Goal: Book appointment/travel/reservation

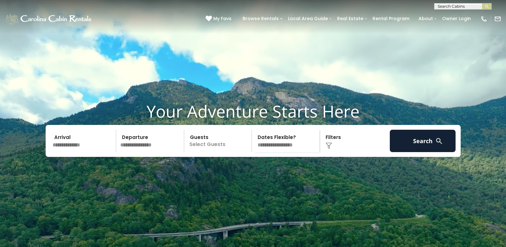
click at [73, 152] on input "text" at bounding box center [83, 141] width 66 height 22
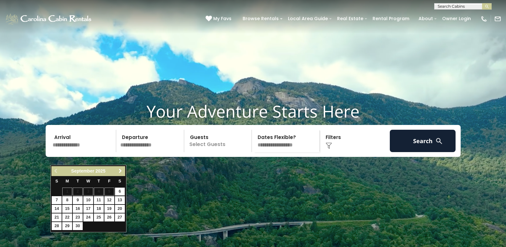
click at [120, 168] on span "Next" at bounding box center [120, 170] width 5 height 5
click at [98, 224] on link "30" at bounding box center [99, 226] width 10 height 8
type input "********"
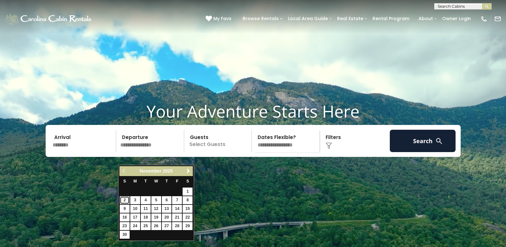
click at [126, 198] on link "2" at bounding box center [125, 200] width 10 height 8
type input "*******"
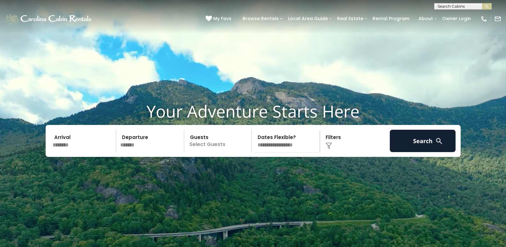
click at [229, 152] on p "Select Guests" at bounding box center [219, 141] width 66 height 22
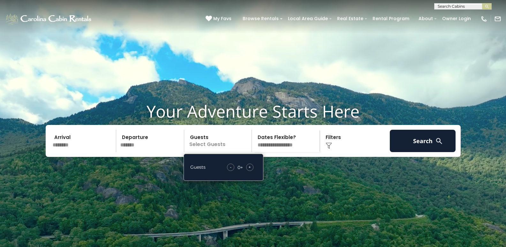
click at [250, 170] on span "+" at bounding box center [249, 167] width 3 height 6
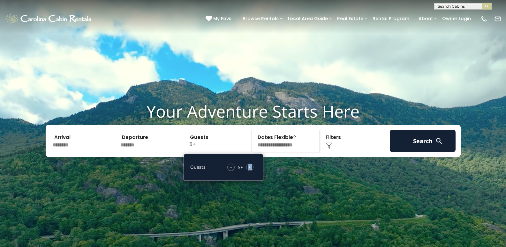
click at [250, 170] on span "+" at bounding box center [249, 167] width 3 height 6
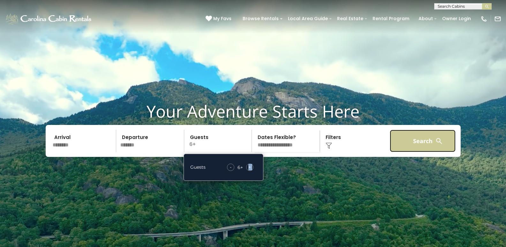
click at [434, 152] on button "Search" at bounding box center [423, 141] width 66 height 22
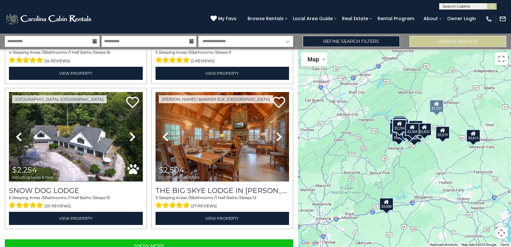
scroll to position [2019, 0]
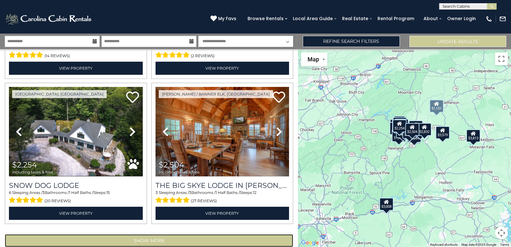
click at [236, 234] on button "Show More" at bounding box center [149, 240] width 288 height 13
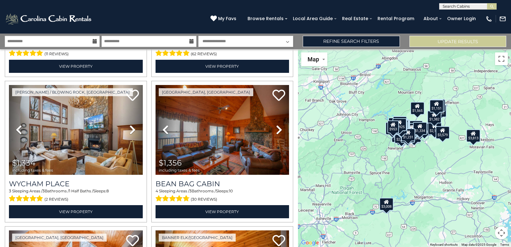
scroll to position [2459, 0]
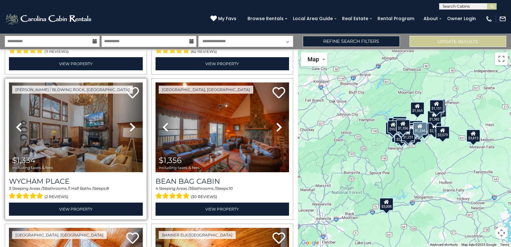
click at [89, 115] on img at bounding box center [76, 126] width 134 height 89
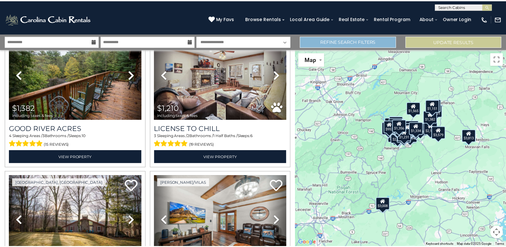
scroll to position [3816, 0]
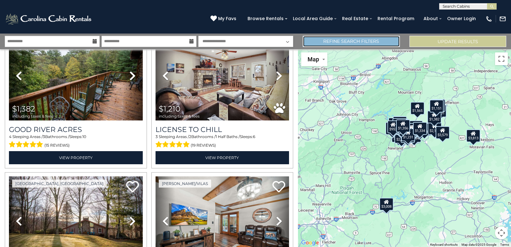
click at [351, 44] on link "Refine Search Filters" at bounding box center [351, 41] width 97 height 11
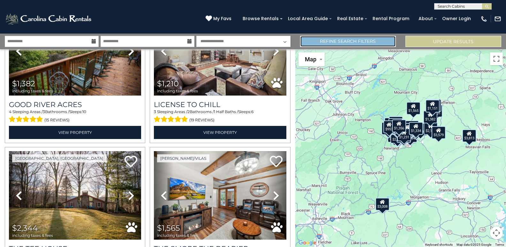
scroll to position [3792, 0]
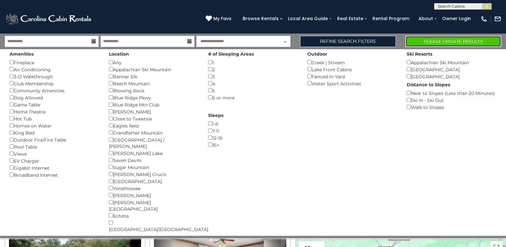
click at [413, 41] on button "Please Update Results" at bounding box center [453, 41] width 96 height 11
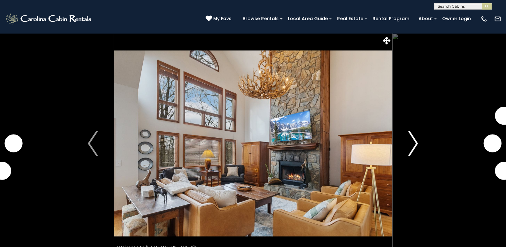
click at [407, 143] on button "Next" at bounding box center [413, 143] width 42 height 220
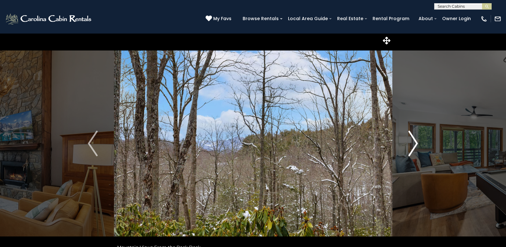
click at [407, 143] on button "Next" at bounding box center [413, 143] width 42 height 220
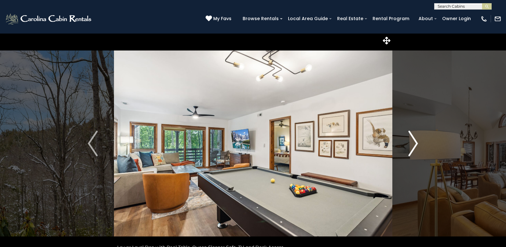
click at [407, 143] on button "Next" at bounding box center [413, 143] width 42 height 220
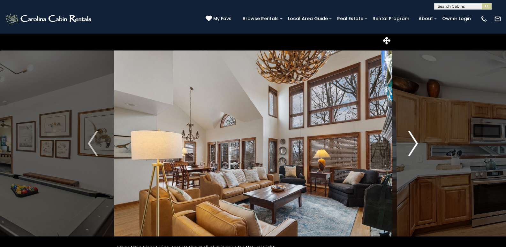
click at [407, 143] on button "Next" at bounding box center [413, 143] width 42 height 220
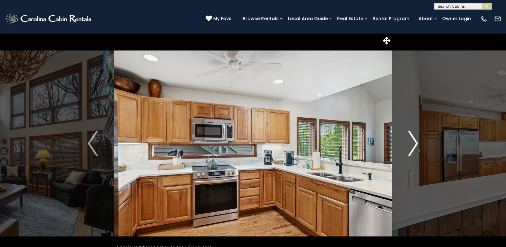
click at [407, 143] on button "Next" at bounding box center [413, 143] width 42 height 220
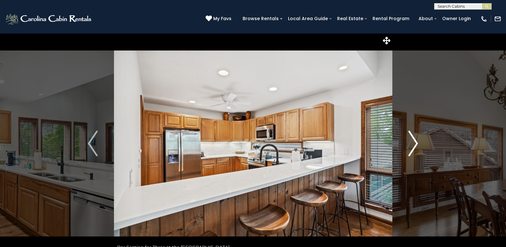
click at [407, 143] on button "Next" at bounding box center [413, 143] width 42 height 220
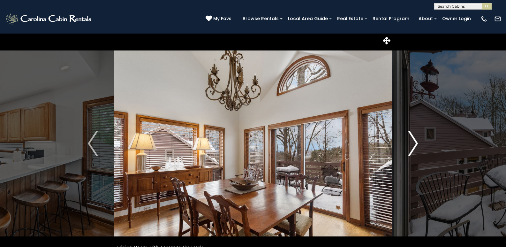
click at [407, 143] on button "Next" at bounding box center [413, 143] width 42 height 220
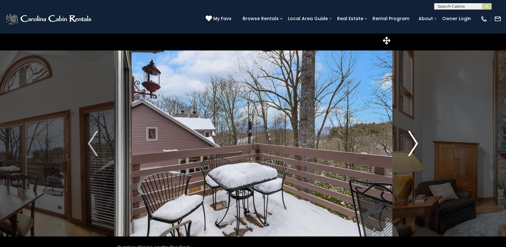
click at [407, 143] on button "Next" at bounding box center [413, 143] width 42 height 220
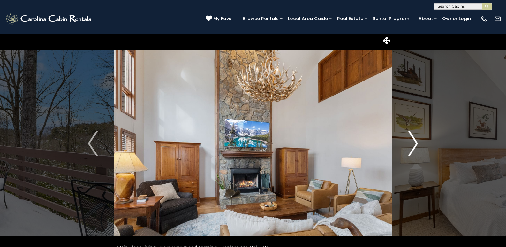
click at [407, 143] on button "Next" at bounding box center [413, 143] width 42 height 220
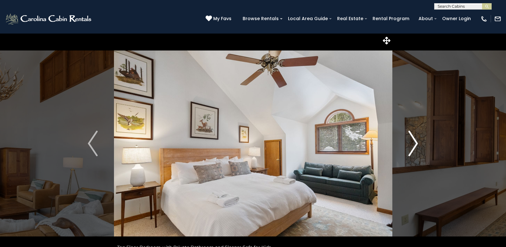
click at [407, 143] on button "Next" at bounding box center [413, 143] width 42 height 220
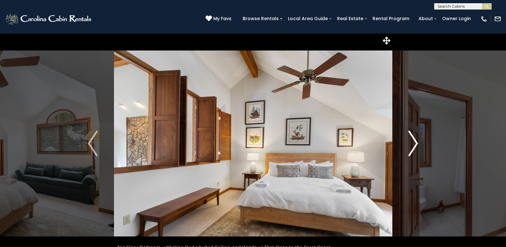
click at [407, 143] on button "Next" at bounding box center [413, 143] width 42 height 220
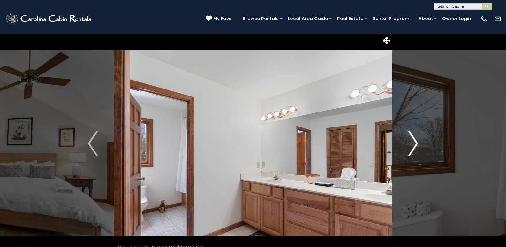
click at [407, 143] on button "Next" at bounding box center [413, 143] width 42 height 220
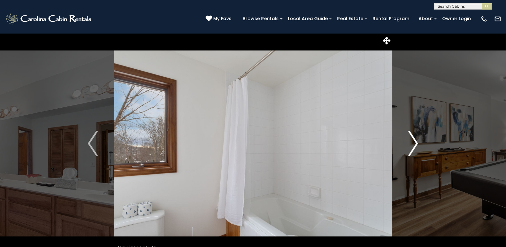
click at [407, 143] on button "Next" at bounding box center [413, 143] width 42 height 220
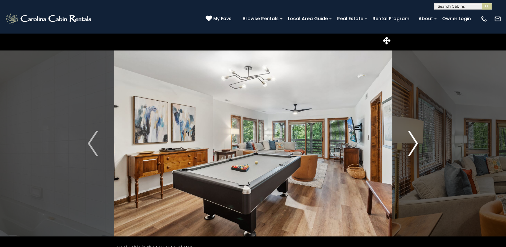
click at [407, 143] on button "Next" at bounding box center [413, 143] width 42 height 220
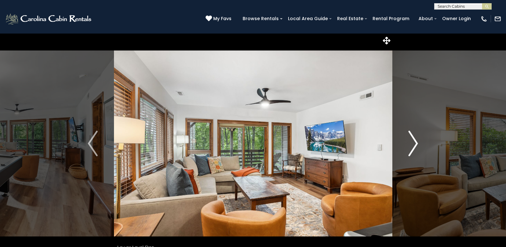
click at [407, 143] on button "Next" at bounding box center [413, 143] width 42 height 220
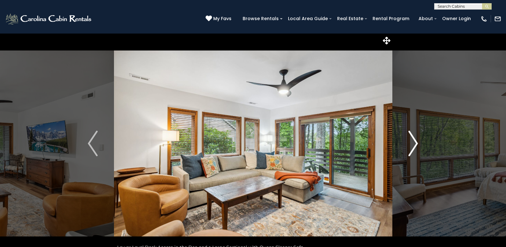
click at [407, 143] on button "Next" at bounding box center [413, 143] width 42 height 220
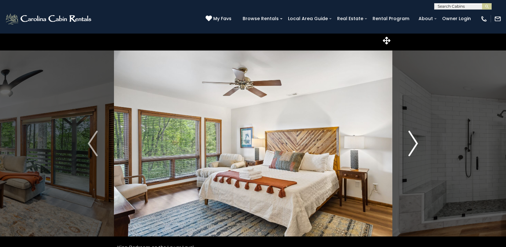
click at [407, 143] on button "Next" at bounding box center [413, 143] width 42 height 220
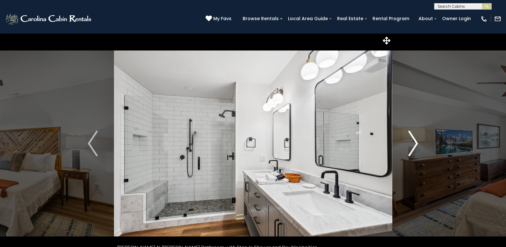
click at [407, 143] on button "Next" at bounding box center [413, 143] width 42 height 220
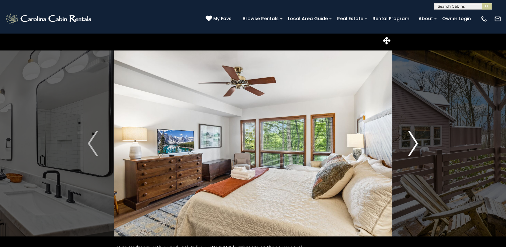
click at [407, 143] on button "Next" at bounding box center [413, 143] width 42 height 220
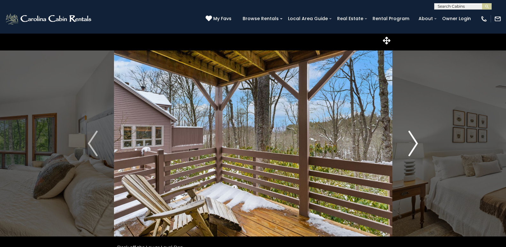
click at [407, 143] on button "Next" at bounding box center [413, 143] width 42 height 220
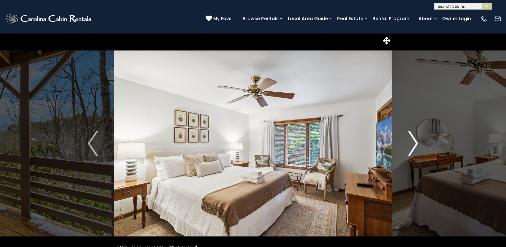
click at [407, 143] on button "Next" at bounding box center [413, 143] width 42 height 220
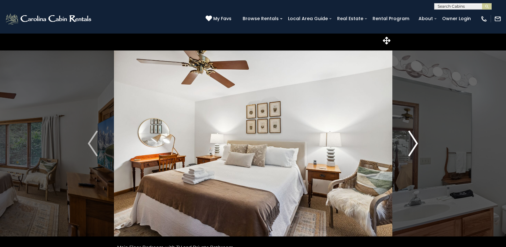
click at [407, 143] on button "Next" at bounding box center [413, 143] width 42 height 220
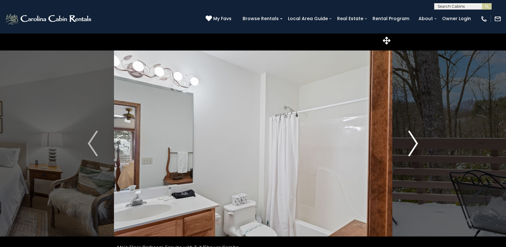
click at [407, 143] on button "Next" at bounding box center [413, 143] width 42 height 220
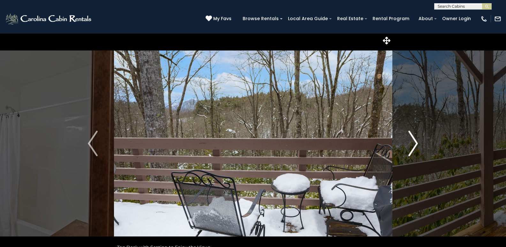
click at [407, 143] on button "Next" at bounding box center [413, 143] width 42 height 220
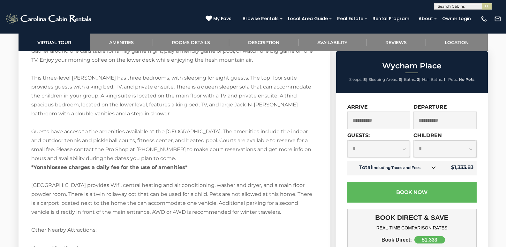
scroll to position [1106, 0]
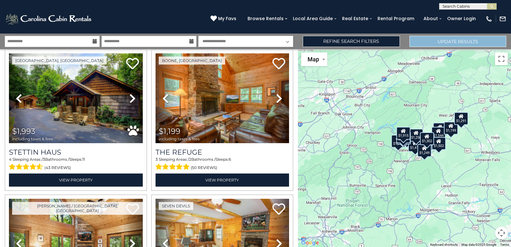
scroll to position [460, 0]
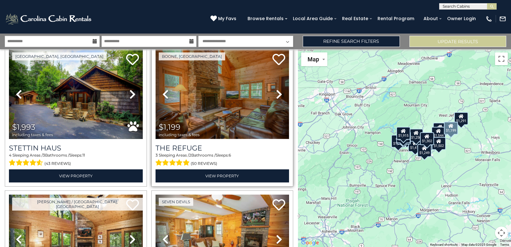
click at [234, 86] on img at bounding box center [222, 93] width 134 height 89
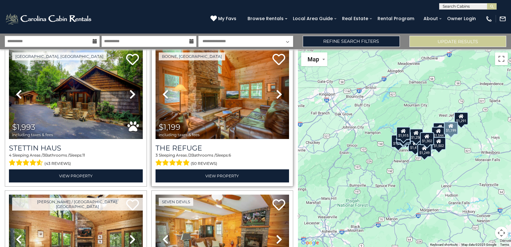
click at [203, 159] on span "(50 reviews)" at bounding box center [204, 163] width 26 height 8
click at [204, 121] on span "$1,199 including taxes & fees" at bounding box center [180, 130] width 50 height 18
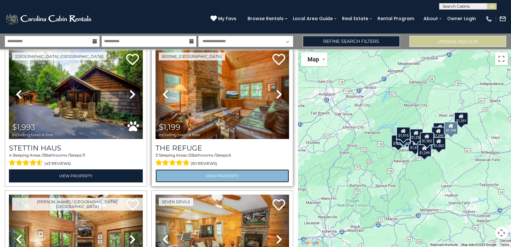
click at [203, 169] on link "View Property" at bounding box center [222, 175] width 134 height 13
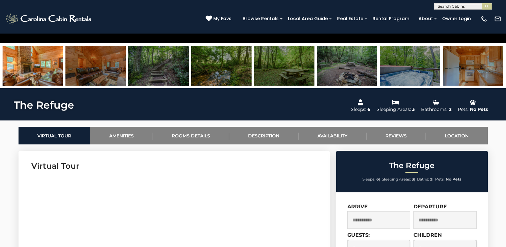
scroll to position [106, 0]
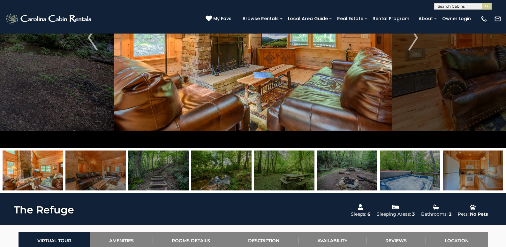
click at [175, 173] on img at bounding box center [158, 170] width 60 height 40
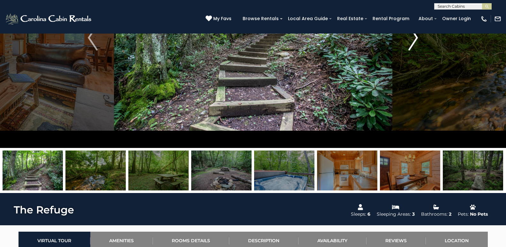
click at [408, 43] on button "Next" at bounding box center [413, 38] width 42 height 220
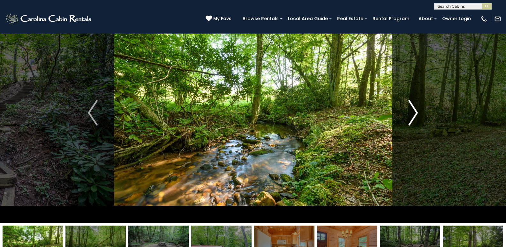
scroll to position [30, 0]
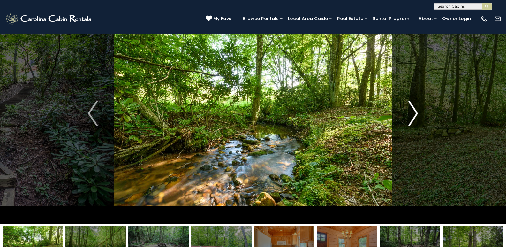
click at [406, 113] on button "Next" at bounding box center [413, 113] width 42 height 220
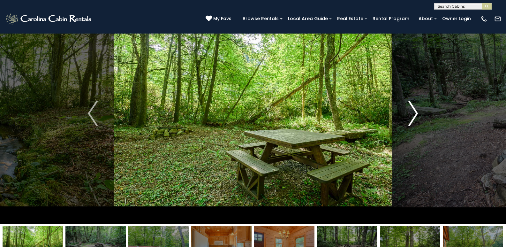
click at [406, 112] on button "Next" at bounding box center [413, 113] width 42 height 220
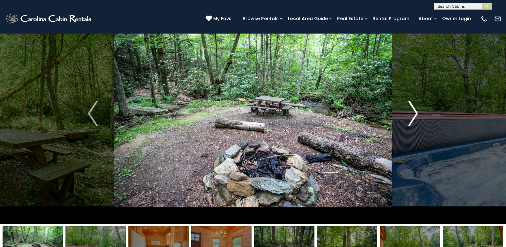
click at [412, 112] on img "Next" at bounding box center [413, 114] width 10 height 26
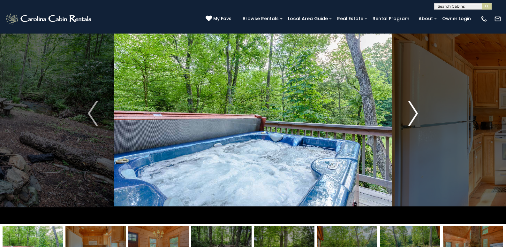
click at [411, 118] on img "Next" at bounding box center [413, 114] width 10 height 26
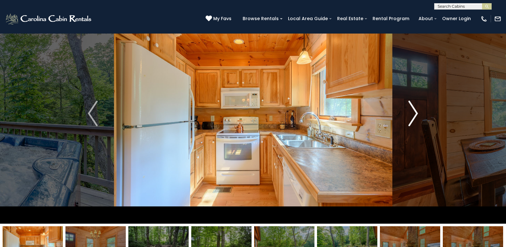
click at [408, 114] on button "Next" at bounding box center [413, 113] width 42 height 220
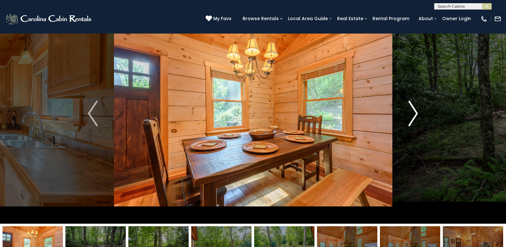
click at [412, 116] on img "Next" at bounding box center [413, 114] width 10 height 26
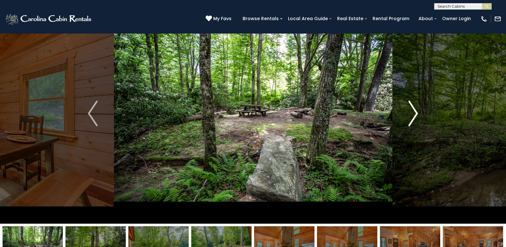
click at [411, 116] on img "Next" at bounding box center [413, 114] width 10 height 26
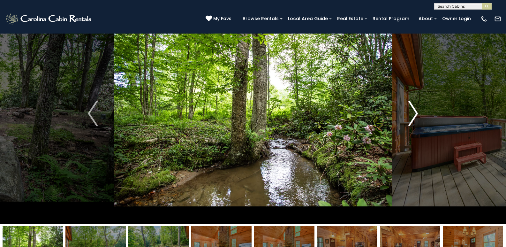
click at [412, 116] on img "Next" at bounding box center [413, 114] width 10 height 26
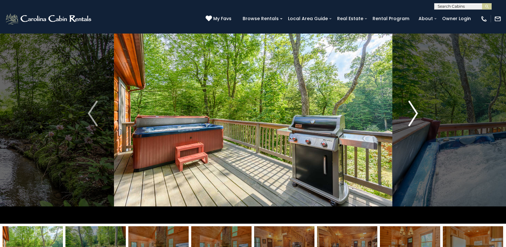
click at [412, 116] on img "Next" at bounding box center [413, 114] width 10 height 26
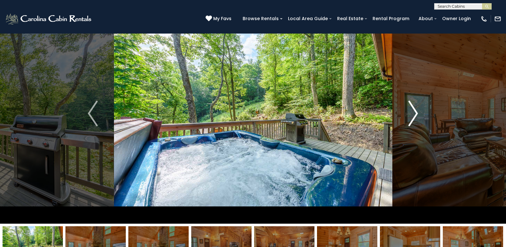
click at [417, 115] on img "Next" at bounding box center [413, 114] width 10 height 26
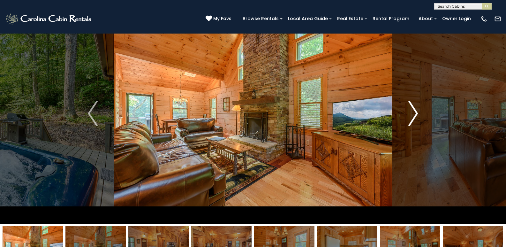
click at [419, 114] on button "Next" at bounding box center [413, 113] width 42 height 220
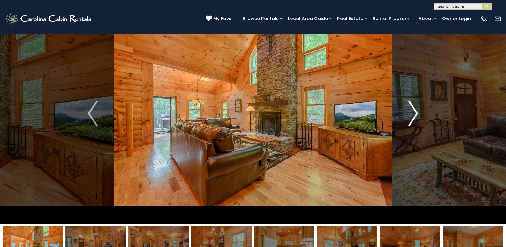
click at [415, 115] on img "Next" at bounding box center [413, 114] width 10 height 26
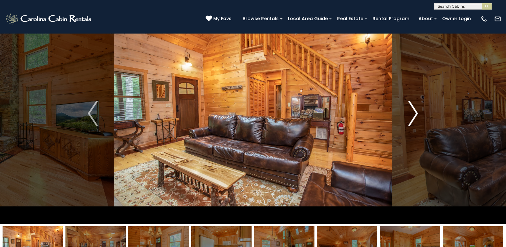
click at [416, 113] on img "Next" at bounding box center [413, 114] width 10 height 26
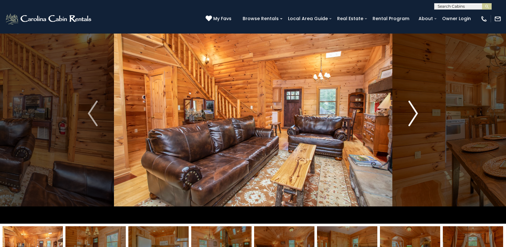
click at [416, 114] on img "Next" at bounding box center [413, 114] width 10 height 26
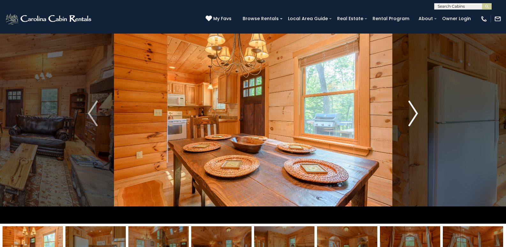
click at [417, 114] on img "Next" at bounding box center [413, 114] width 10 height 26
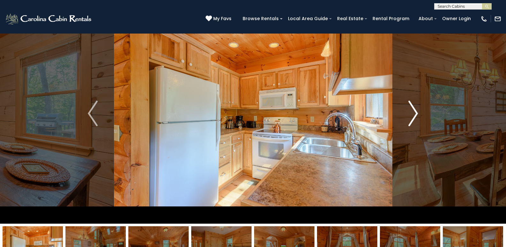
click at [416, 114] on img "Next" at bounding box center [413, 114] width 10 height 26
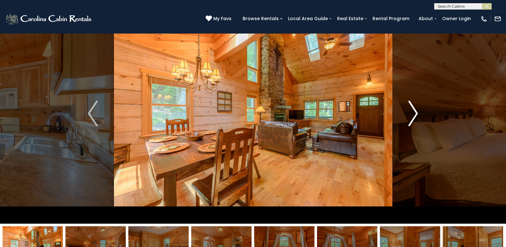
click at [415, 114] on img "Next" at bounding box center [413, 114] width 10 height 26
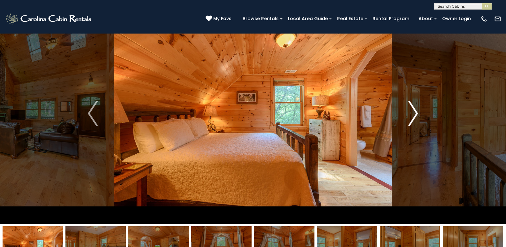
click at [415, 114] on img "Next" at bounding box center [413, 114] width 10 height 26
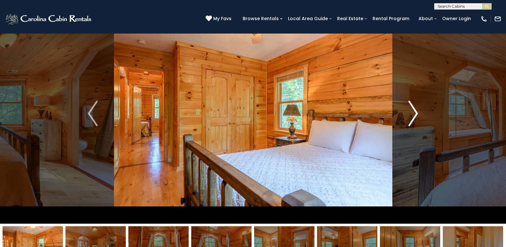
click at [418, 113] on img "Next" at bounding box center [413, 114] width 10 height 26
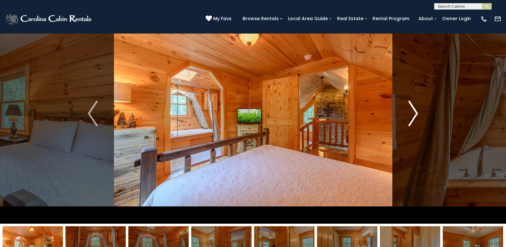
click at [416, 114] on img "Next" at bounding box center [413, 114] width 10 height 26
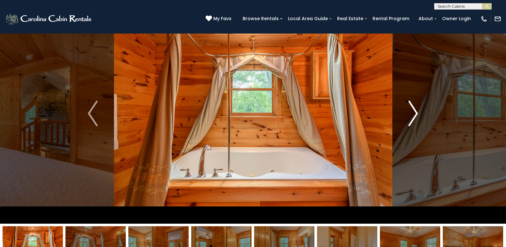
click at [418, 113] on img "Next" at bounding box center [413, 114] width 10 height 26
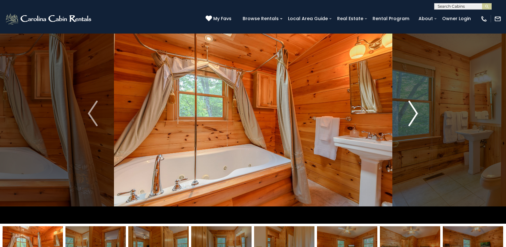
click at [415, 115] on img "Next" at bounding box center [413, 114] width 10 height 26
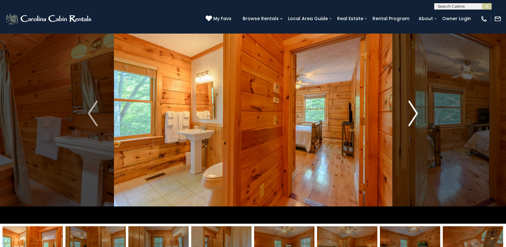
click at [415, 116] on img "Next" at bounding box center [413, 114] width 10 height 26
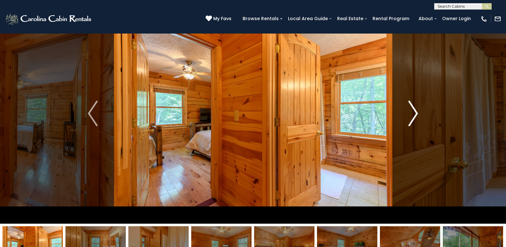
click at [411, 115] on img "Next" at bounding box center [413, 114] width 10 height 26
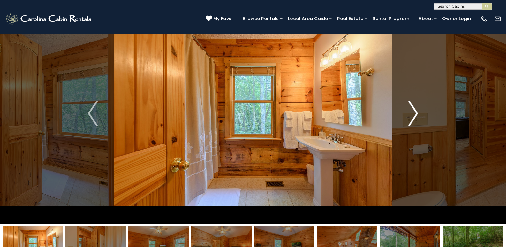
click at [413, 116] on img "Next" at bounding box center [413, 114] width 10 height 26
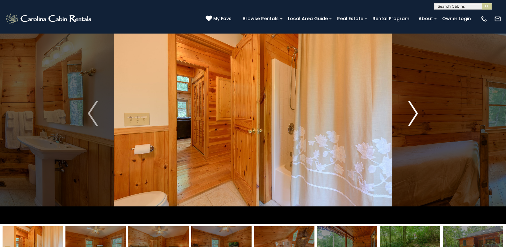
click at [412, 115] on img "Next" at bounding box center [413, 114] width 10 height 26
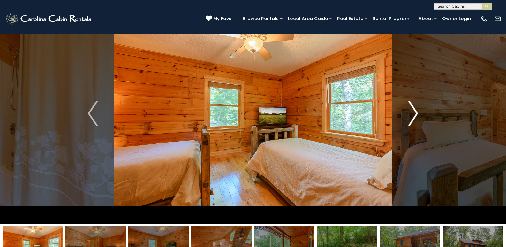
click at [413, 115] on img "Next" at bounding box center [413, 114] width 10 height 26
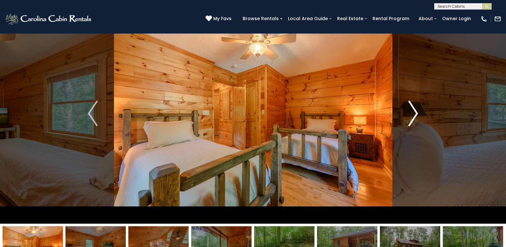
click at [413, 116] on img "Next" at bounding box center [413, 114] width 10 height 26
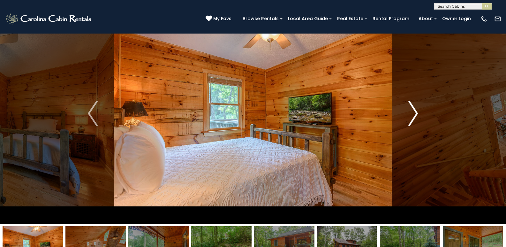
click at [413, 116] on img "Next" at bounding box center [413, 114] width 10 height 26
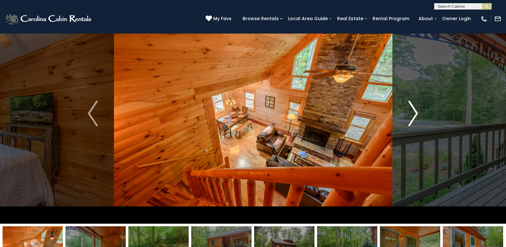
click at [415, 115] on img "Next" at bounding box center [413, 114] width 10 height 26
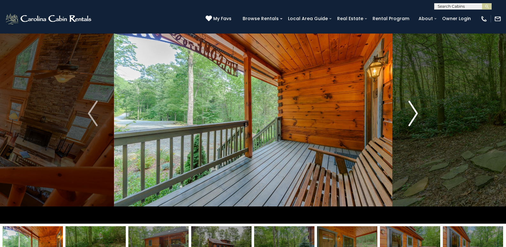
click at [413, 115] on img "Next" at bounding box center [413, 114] width 10 height 26
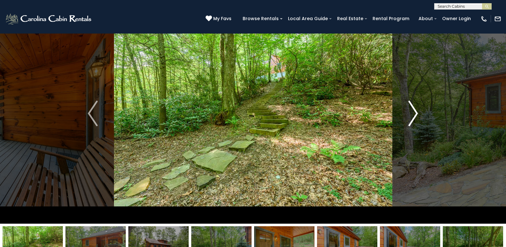
click at [412, 116] on img "Next" at bounding box center [413, 114] width 10 height 26
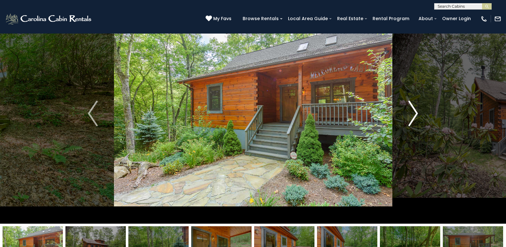
click at [413, 116] on img "Next" at bounding box center [413, 114] width 10 height 26
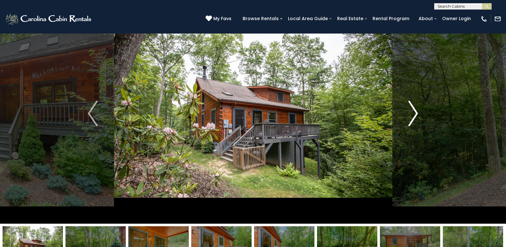
click at [413, 115] on img "Next" at bounding box center [413, 114] width 10 height 26
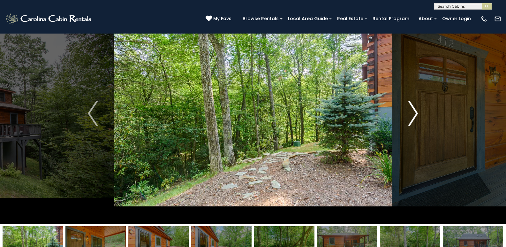
click at [413, 115] on img "Next" at bounding box center [413, 114] width 10 height 26
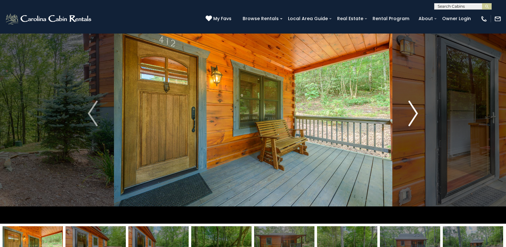
click at [413, 115] on img "Next" at bounding box center [413, 114] width 10 height 26
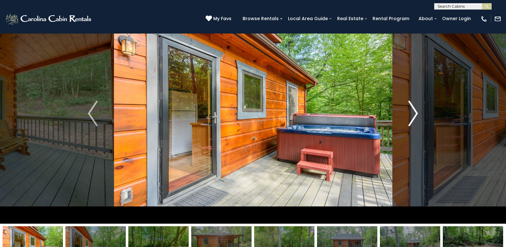
click at [412, 115] on img "Next" at bounding box center [413, 114] width 10 height 26
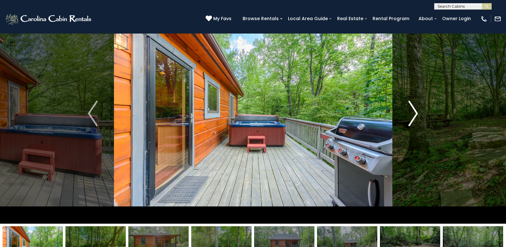
click at [408, 116] on button "Next" at bounding box center [413, 113] width 42 height 220
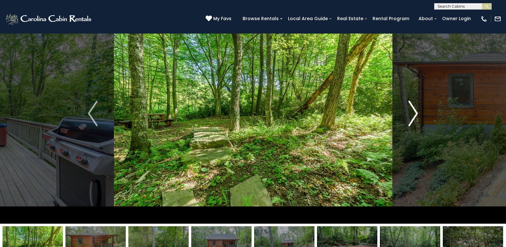
click at [410, 116] on img "Next" at bounding box center [413, 114] width 10 height 26
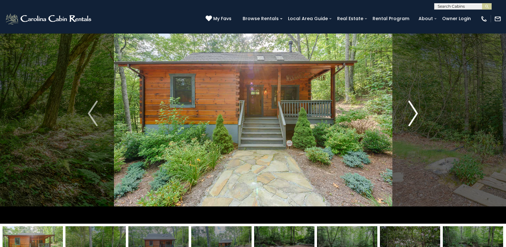
click at [410, 115] on img "Next" at bounding box center [413, 114] width 10 height 26
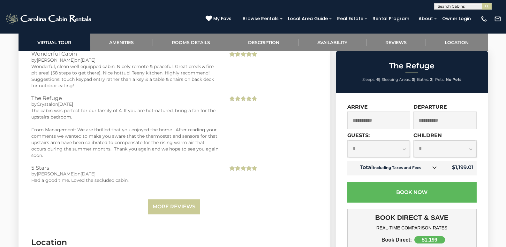
scroll to position [1666, 0]
click at [180, 201] on link "More Reviews" at bounding box center [174, 206] width 52 height 15
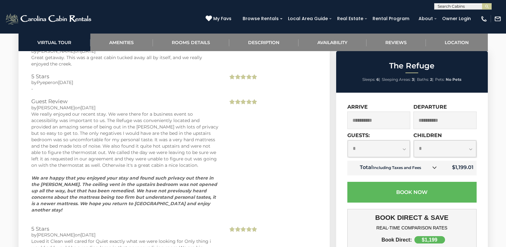
scroll to position [1827, 0]
